Goal: Feedback & Contribution: Contribute content

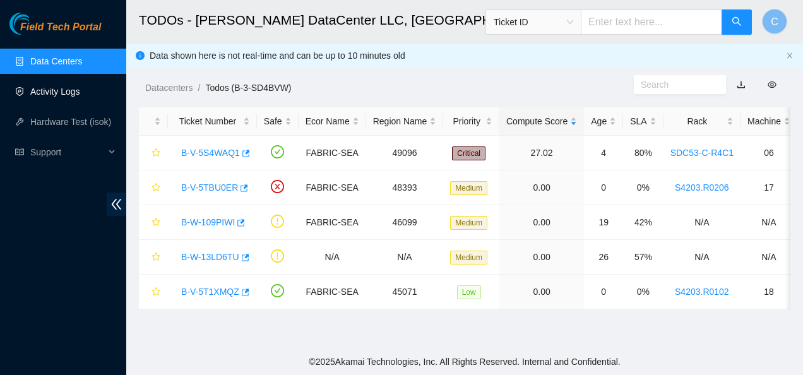
scroll to position [95, 0]
click at [65, 86] on link "Activity Logs" at bounding box center [55, 91] width 50 height 10
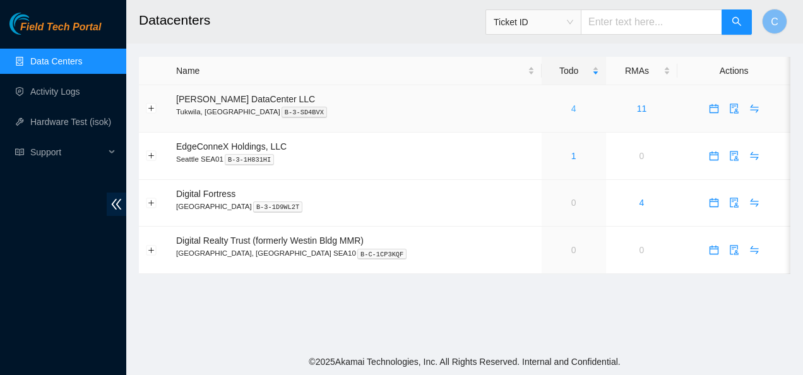
click at [571, 109] on link "4" at bounding box center [573, 109] width 5 height 10
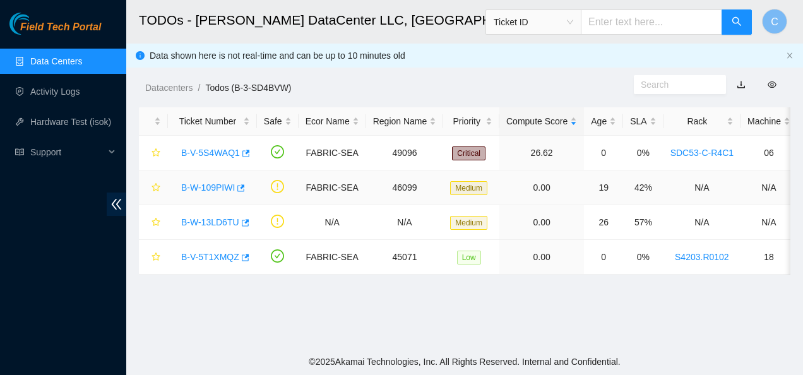
click at [210, 192] on link "B-W-109PIWI" at bounding box center [208, 187] width 54 height 10
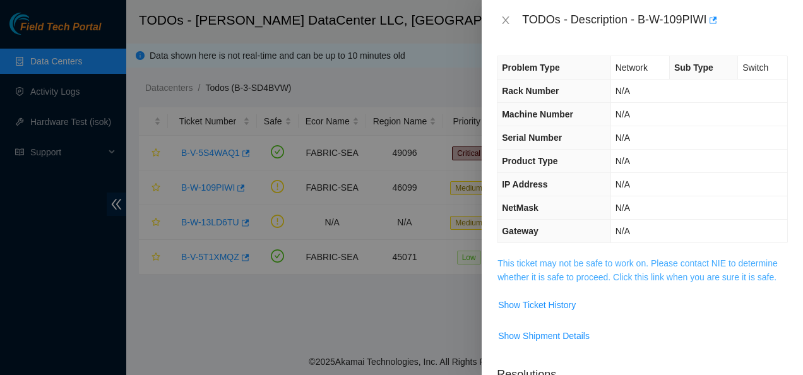
click at [605, 280] on link "This ticket may not be safe to work on. Please contact NIE to determine whether…" at bounding box center [637, 270] width 280 height 24
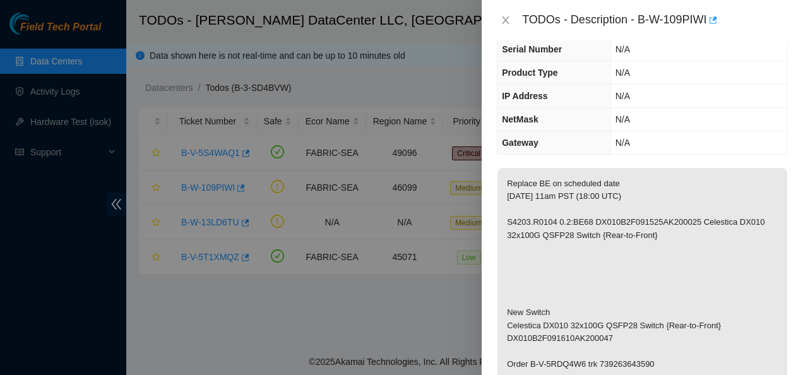
scroll to position [89, 0]
click at [508, 21] on icon "close" at bounding box center [506, 20] width 7 height 8
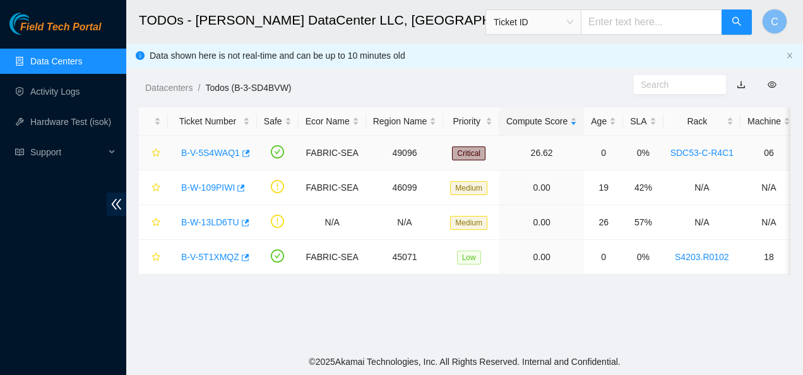
scroll to position [131, 0]
click at [199, 223] on link "B-W-13LD6TU" at bounding box center [210, 222] width 58 height 10
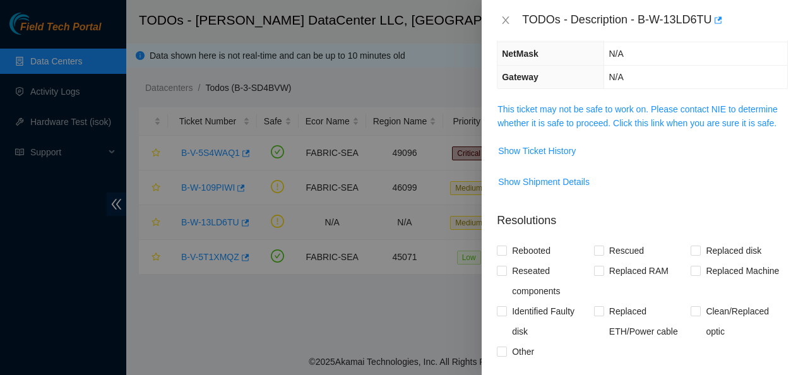
scroll to position [89, 0]
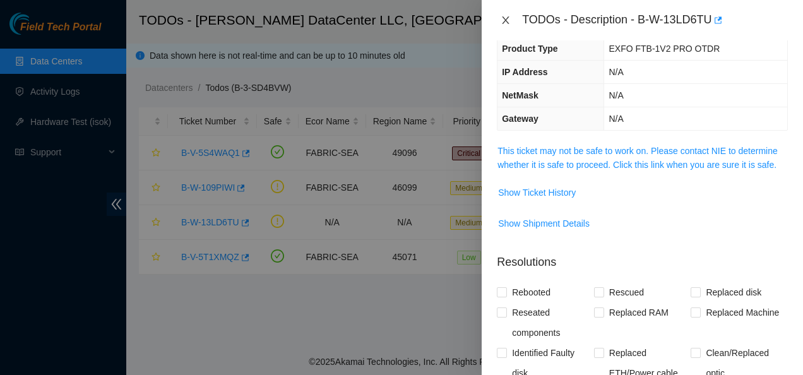
click at [504, 21] on icon "close" at bounding box center [506, 20] width 7 height 8
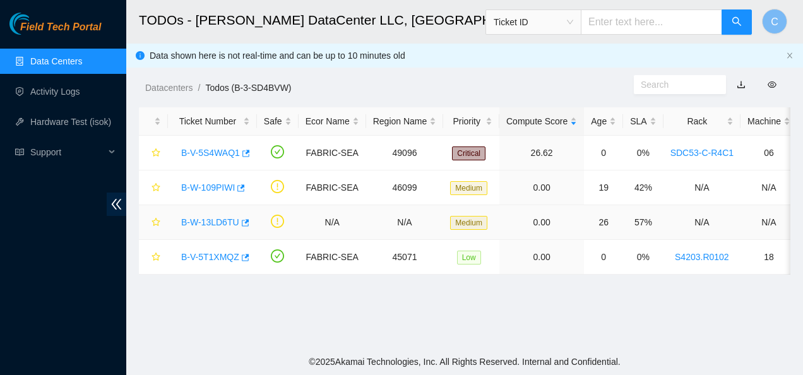
scroll to position [131, 0]
click at [68, 89] on link "Activity Logs" at bounding box center [55, 91] width 50 height 10
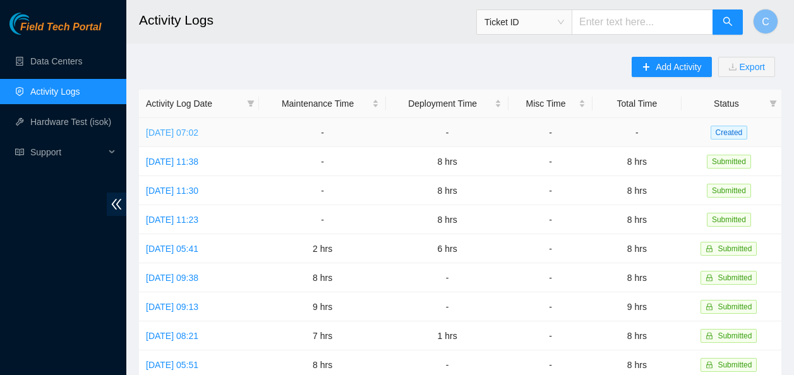
click at [185, 132] on link "Tue, 19 Aug 2025 07:02" at bounding box center [172, 133] width 52 height 10
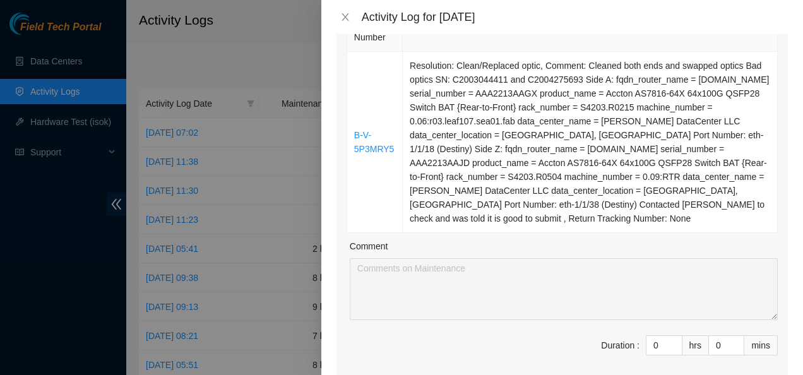
scroll to position [165, 0]
click at [656, 346] on input "0" at bounding box center [663, 345] width 35 height 19
type input "1"
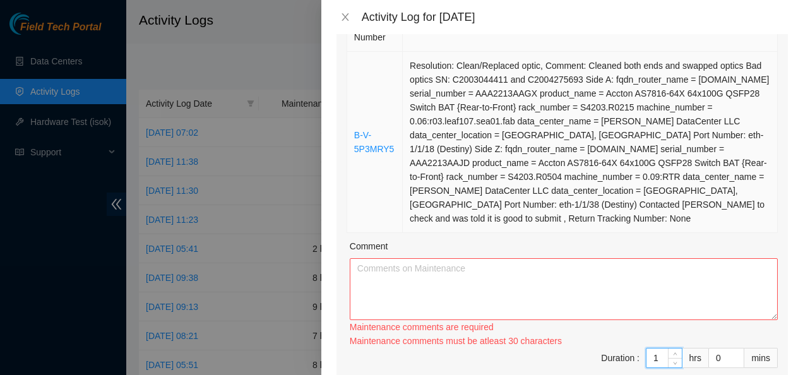
type input "1"
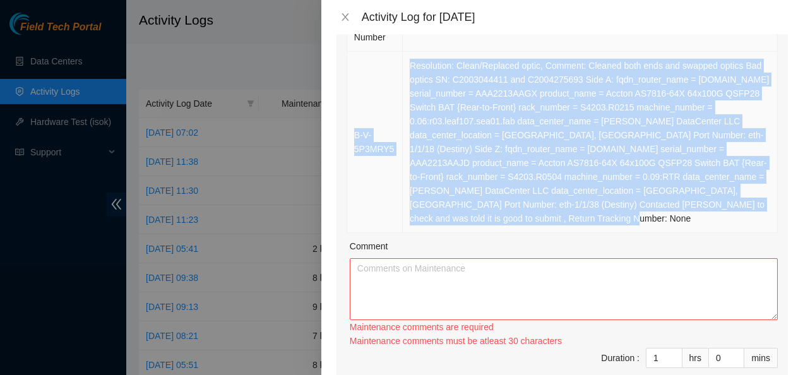
drag, startPoint x: 504, startPoint y: 216, endPoint x: 353, endPoint y: 134, distance: 171.8
click at [353, 134] on tr "B-V-5P3MRY5 Resolution: Clean/Replaced optic, Comment: Cleaned both ends and sw…" at bounding box center [562, 142] width 431 height 181
copy tr "B-V-5P3MRY5 Resolution: Clean/Replaced optic, Comment: Cleaned both ends and sw…"
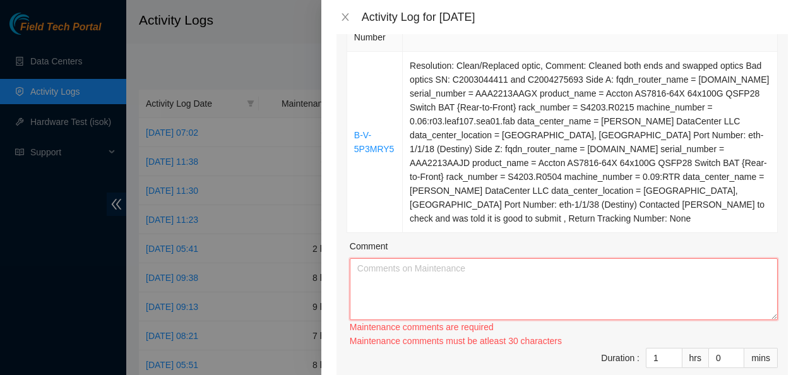
click at [366, 276] on textarea "Comment" at bounding box center [564, 289] width 428 height 62
paste textarea "B-V-5P3MRY5 Resolution: Clean/Replaced optic, Comment: Cleaned both ends and sw…"
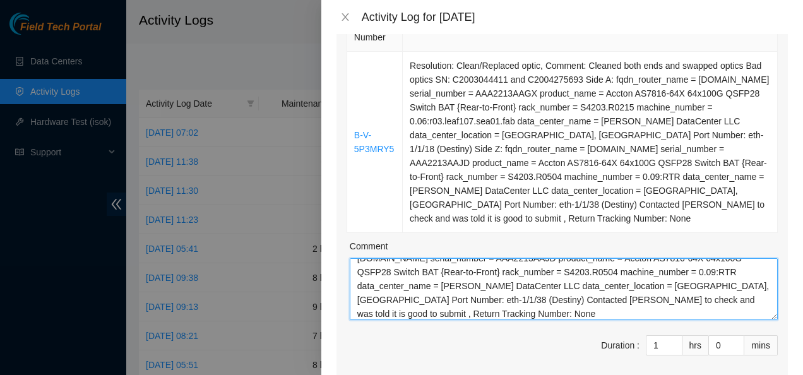
scroll to position [0, 0]
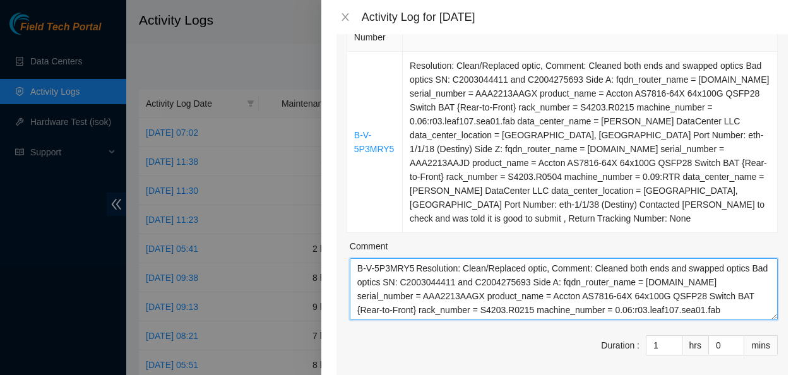
click at [412, 268] on textarea "B-V-5P3MRY5 Resolution: Clean/Replaced optic, Comment: Cleaned both ends and sw…" at bounding box center [564, 289] width 428 height 62
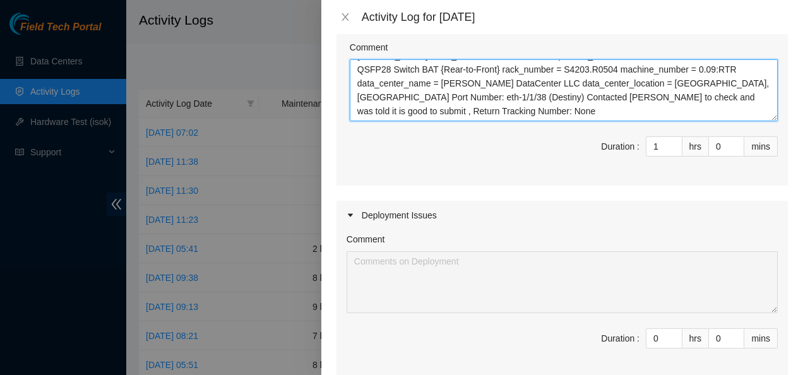
scroll to position [366, 0]
type textarea "B-V-5P3MRY5 Resolution: Clean/Replaced optic, Comment: Cleaned both ends and sw…"
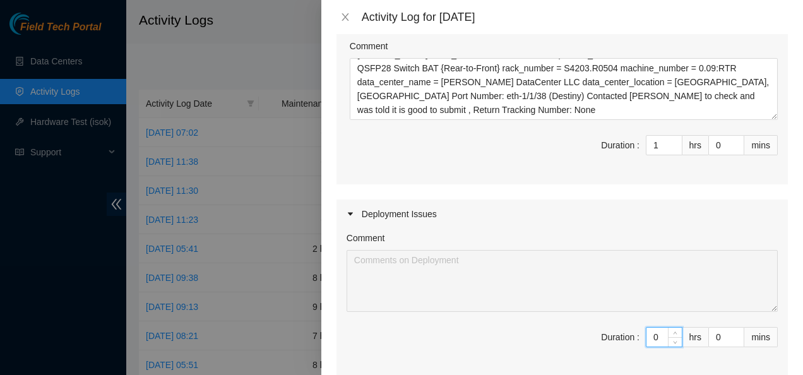
click at [650, 339] on input "0" at bounding box center [663, 337] width 35 height 19
type input "7"
type input "8"
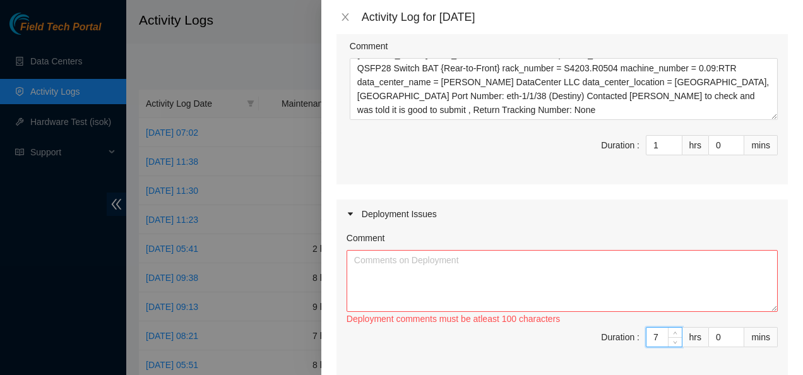
type input "7"
click at [629, 279] on textarea "Comment" at bounding box center [562, 281] width 431 height 62
paste textarea "S4203.R0116 r01.leaf114.sea01.fab p.17 <--> S4203.R0217 r17.spine101.sea01.fab …"
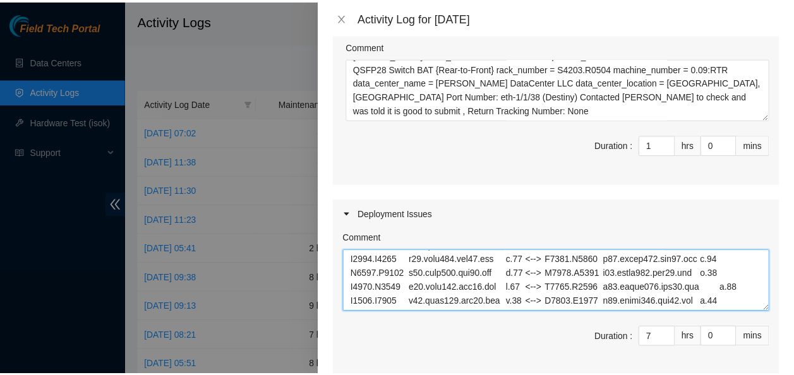
scroll to position [696, 0]
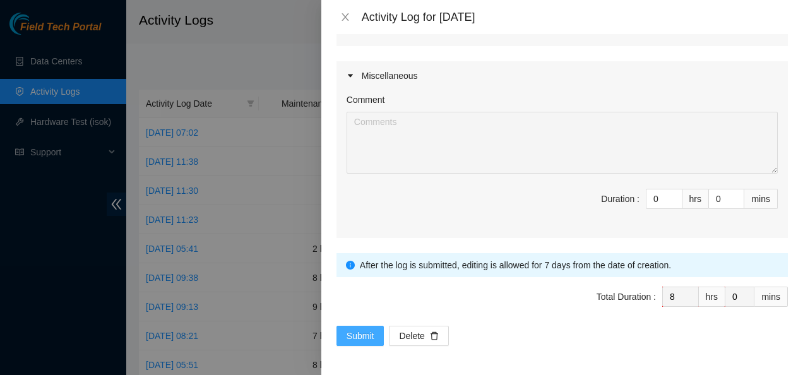
type textarea "Worked on DP84101 Bundled, ran and plugged in fiber lines to R01.Leaf114 S4203.…"
click at [354, 335] on span "Submit" at bounding box center [361, 336] width 28 height 14
